Goal: Transaction & Acquisition: Purchase product/service

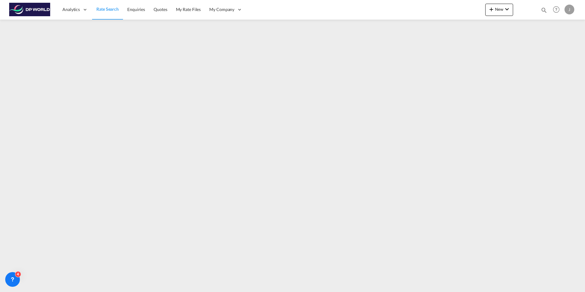
click at [108, 9] on span "Rate Search" at bounding box center [107, 8] width 22 height 5
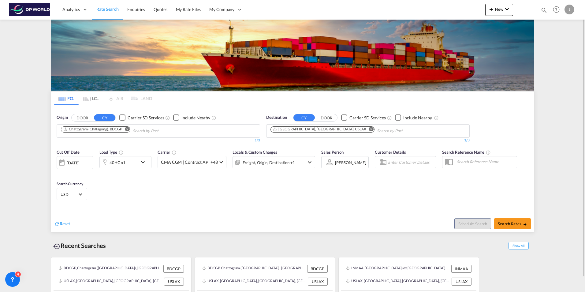
click at [128, 130] on md-icon "Remove" at bounding box center [127, 129] width 5 height 5
click at [369, 128] on md-icon "Remove" at bounding box center [371, 129] width 5 height 5
click at [79, 162] on div "[DATE]" at bounding box center [73, 163] width 13 height 6
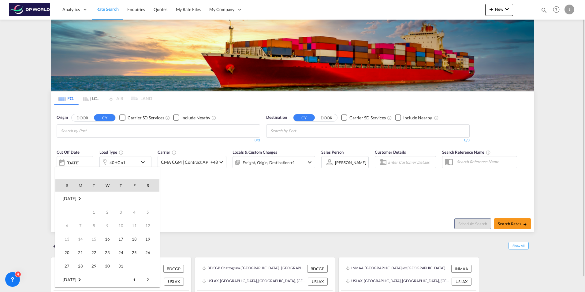
scroll to position [243, 0]
click at [133, 227] on span "17" at bounding box center [134, 225] width 12 height 12
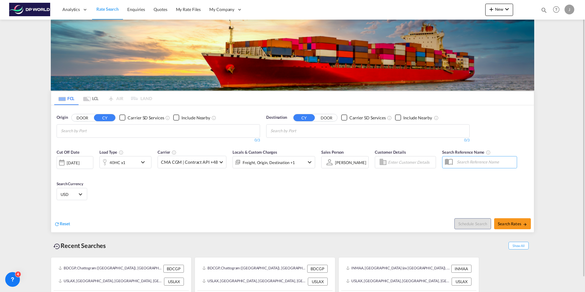
click at [140, 194] on div "Cut Off Date [DATE] [DATE] Load Type 40HC x1 Carrier CMA CGM | Contract API +48…" at bounding box center [292, 176] width 483 height 60
click at [95, 132] on body "Analytics Dashboard Rate Search Enquiries Quotes My Rate Files My Company" at bounding box center [292, 146] width 585 height 292
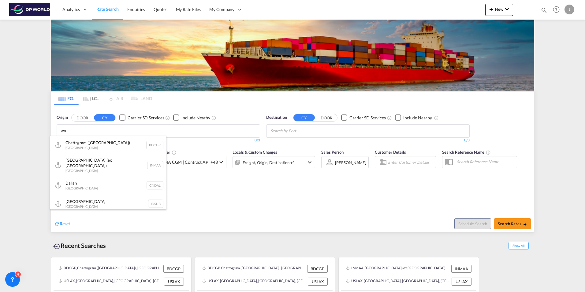
type input "w"
type input "a"
type input "w"
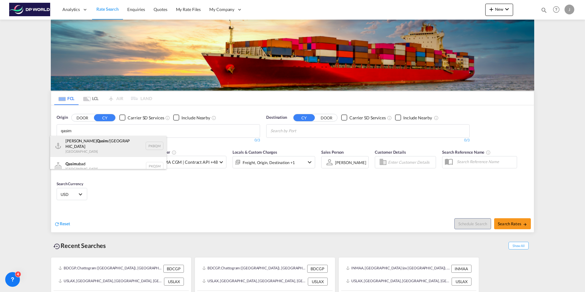
scroll to position [0, 0]
type input "qasim"
click at [87, 149] on div "[PERSON_NAME] /[GEOGRAPHIC_DATA] [GEOGRAPHIC_DATA] PKBQM" at bounding box center [108, 147] width 116 height 22
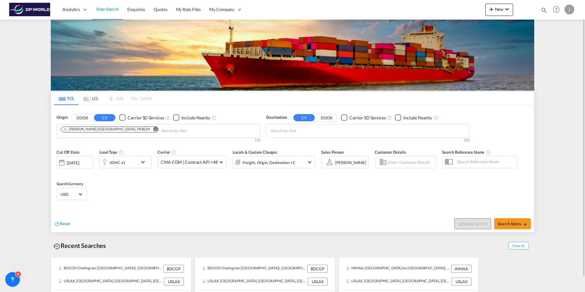
drag, startPoint x: 113, startPoint y: 210, endPoint x: 110, endPoint y: 205, distance: 5.7
